Goal: Task Accomplishment & Management: Use online tool/utility

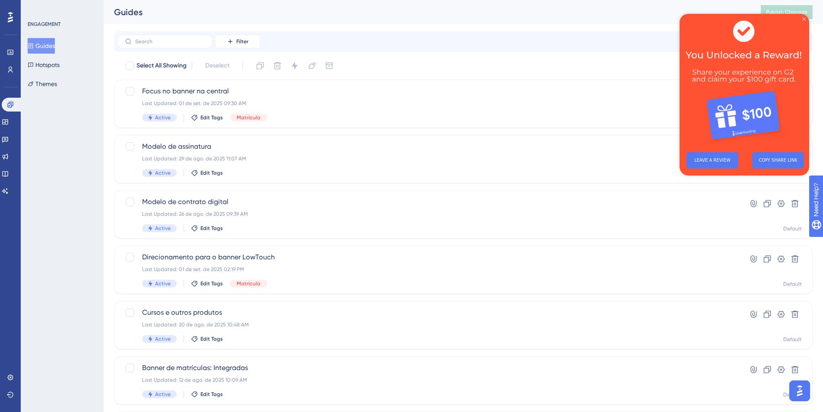
click at [803, 19] on icon "Close Preview" at bounding box center [804, 18] width 3 height 3
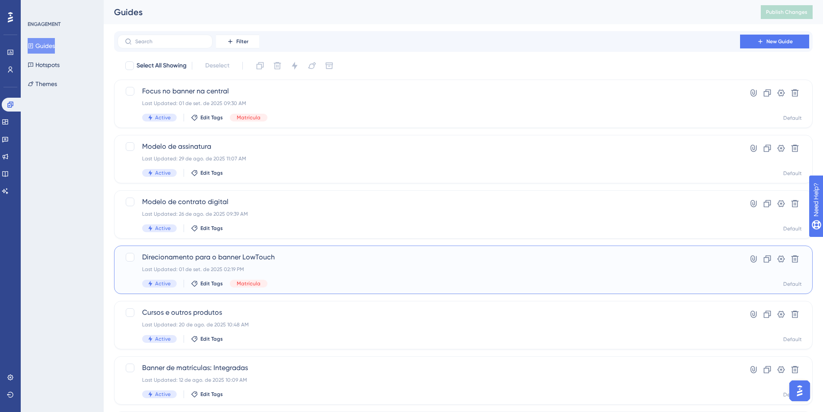
click at [233, 259] on span "Direcionamento para o banner LowTouch" at bounding box center [429, 257] width 574 height 10
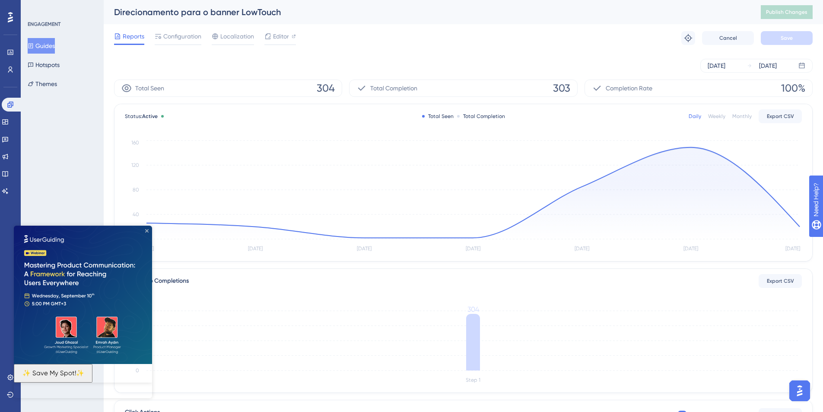
click at [146, 231] on icon "Close Preview" at bounding box center [146, 230] width 3 height 3
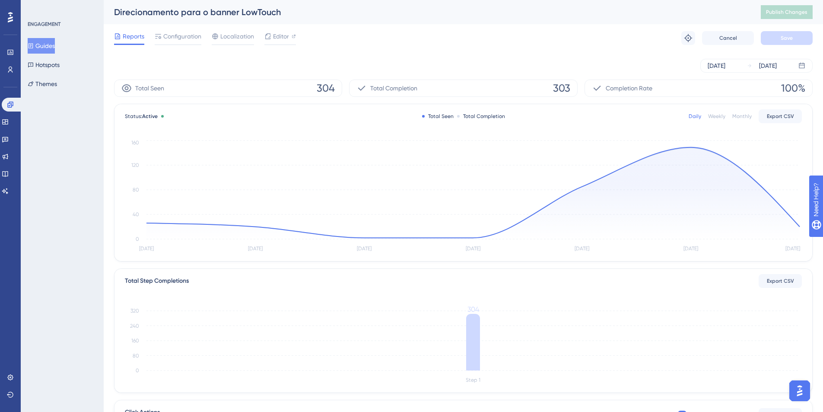
click at [41, 43] on button "Guides" at bounding box center [41, 46] width 27 height 16
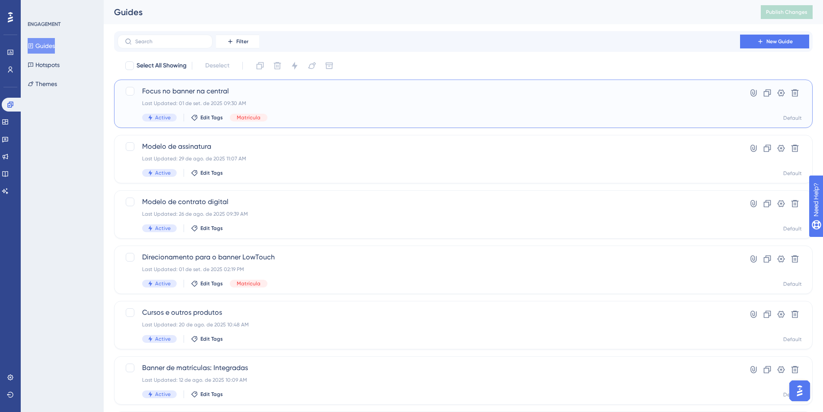
click at [184, 94] on span "Focus no banner na central" at bounding box center [429, 91] width 574 height 10
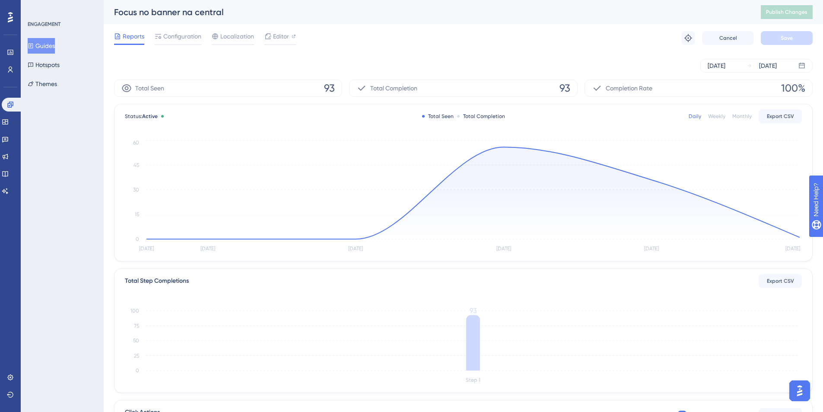
click at [55, 45] on button "Guides" at bounding box center [41, 46] width 27 height 16
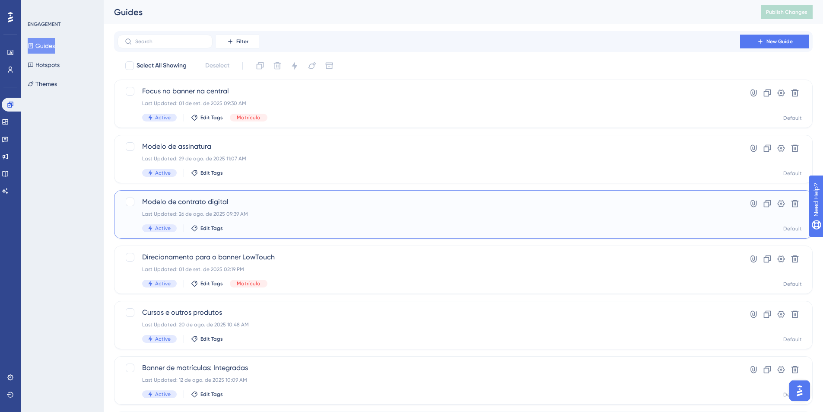
click at [189, 200] on span "Modelo de contrato digital" at bounding box center [429, 202] width 574 height 10
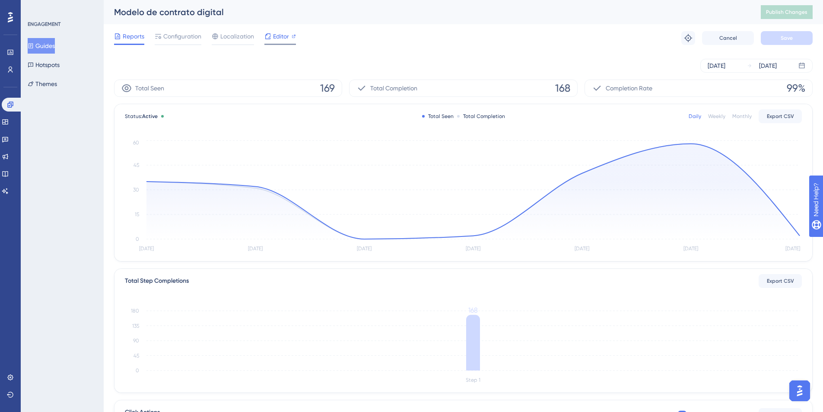
click at [280, 42] on div "Editor" at bounding box center [281, 38] width 32 height 14
click at [792, 8] on button "Publish Changes" at bounding box center [787, 12] width 52 height 14
click at [51, 43] on button "Guides" at bounding box center [41, 46] width 27 height 16
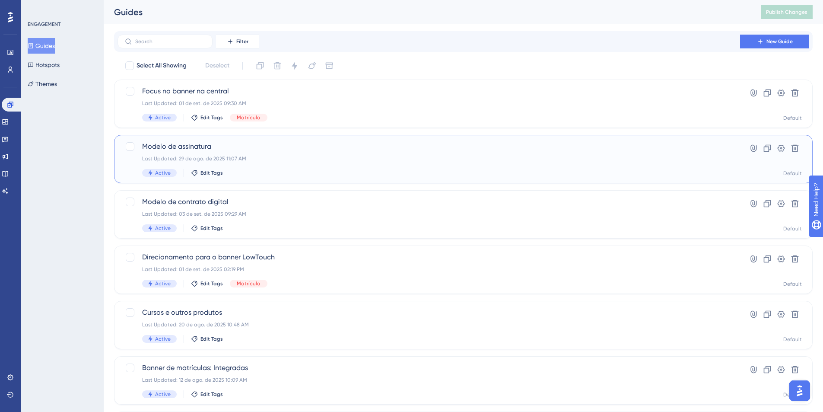
click at [203, 149] on span "Modelo de assinatura" at bounding box center [429, 146] width 574 height 10
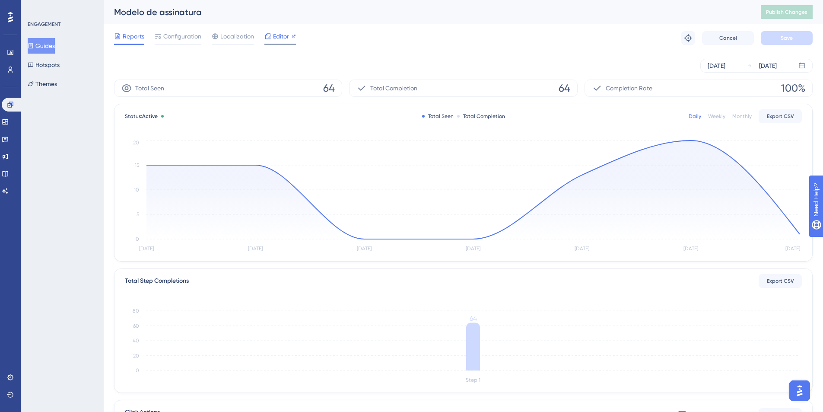
click at [268, 39] on icon at bounding box center [268, 36] width 7 height 7
click at [786, 15] on span "Publish Changes" at bounding box center [786, 12] width 41 height 7
